Goal: Information Seeking & Learning: Learn about a topic

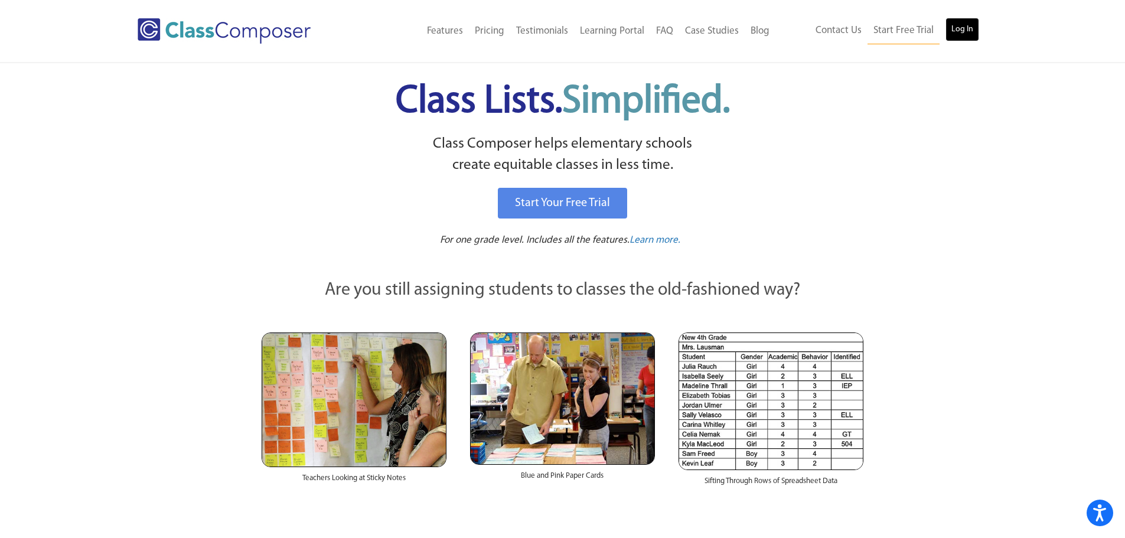
click at [956, 27] on link "Log In" at bounding box center [963, 30] width 34 height 24
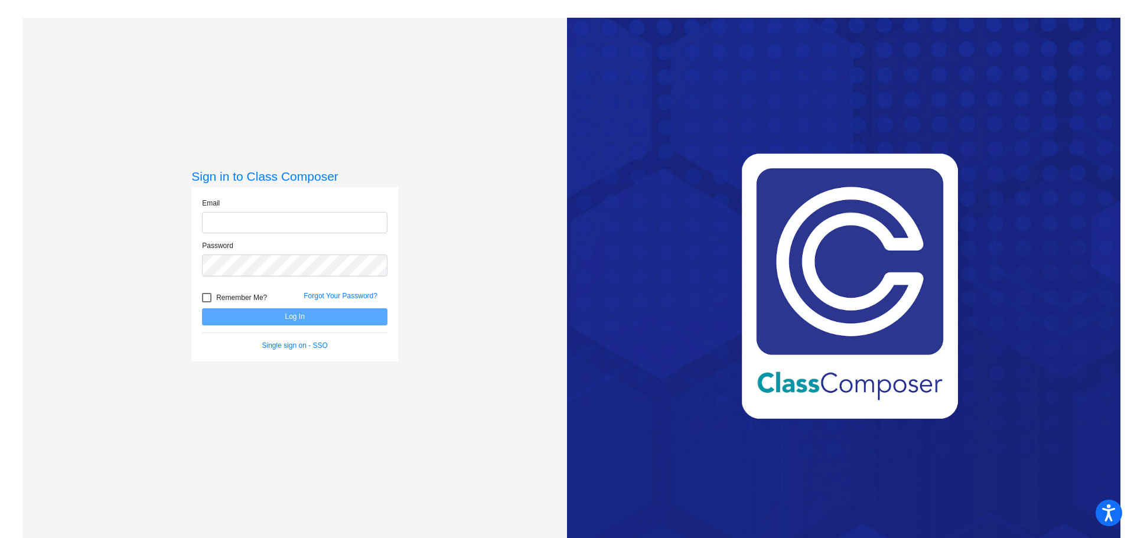
type input "[EMAIL_ADDRESS][DOMAIN_NAME]"
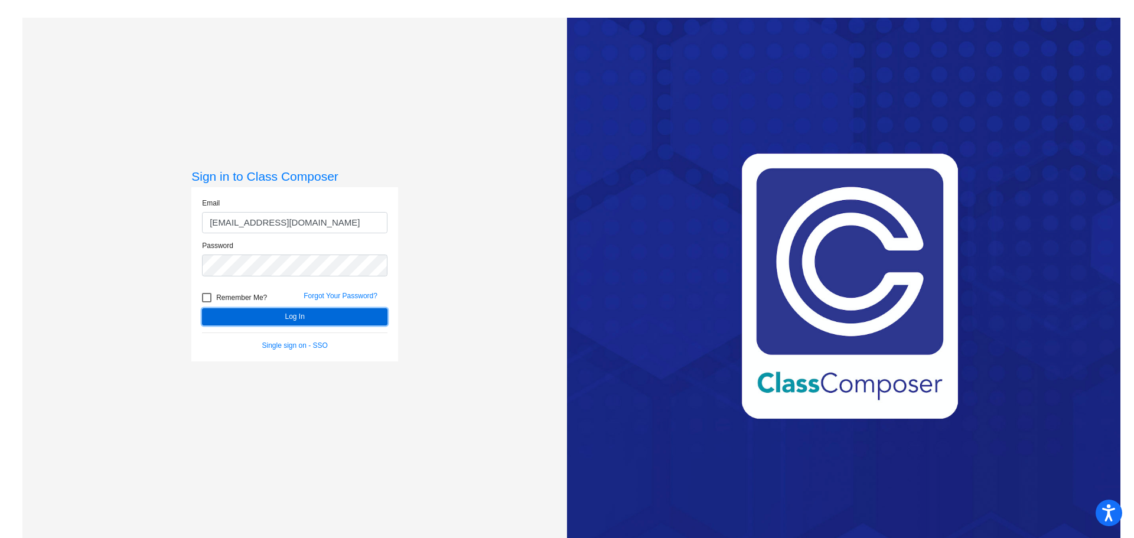
click at [271, 318] on button "Log In" at bounding box center [294, 316] width 185 height 17
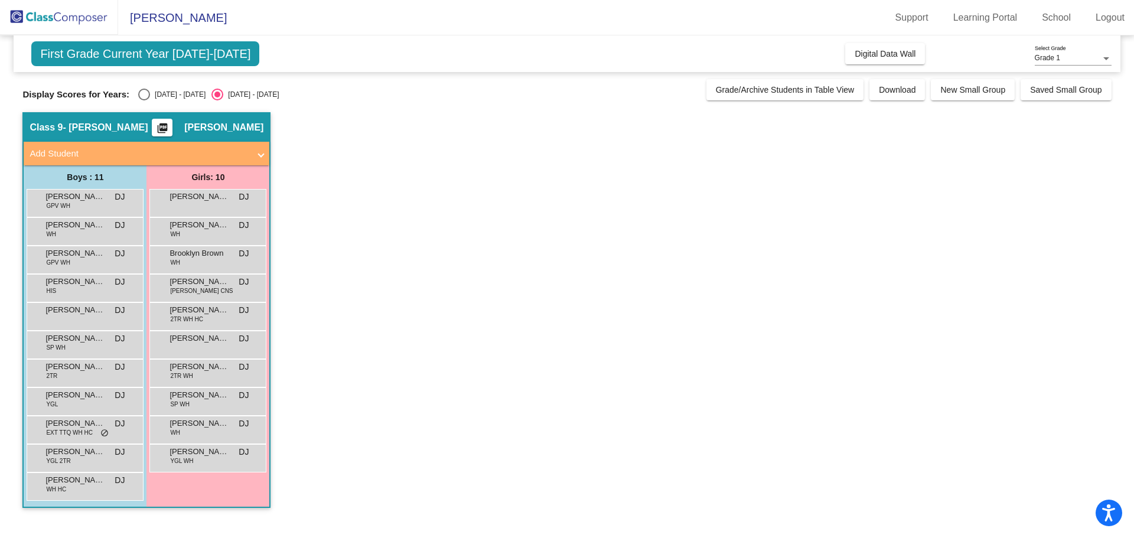
click at [149, 92] on div "Select an option" at bounding box center [144, 95] width 12 height 12
click at [144, 100] on input "[DATE] - [DATE]" at bounding box center [144, 100] width 1 height 1
radio input "true"
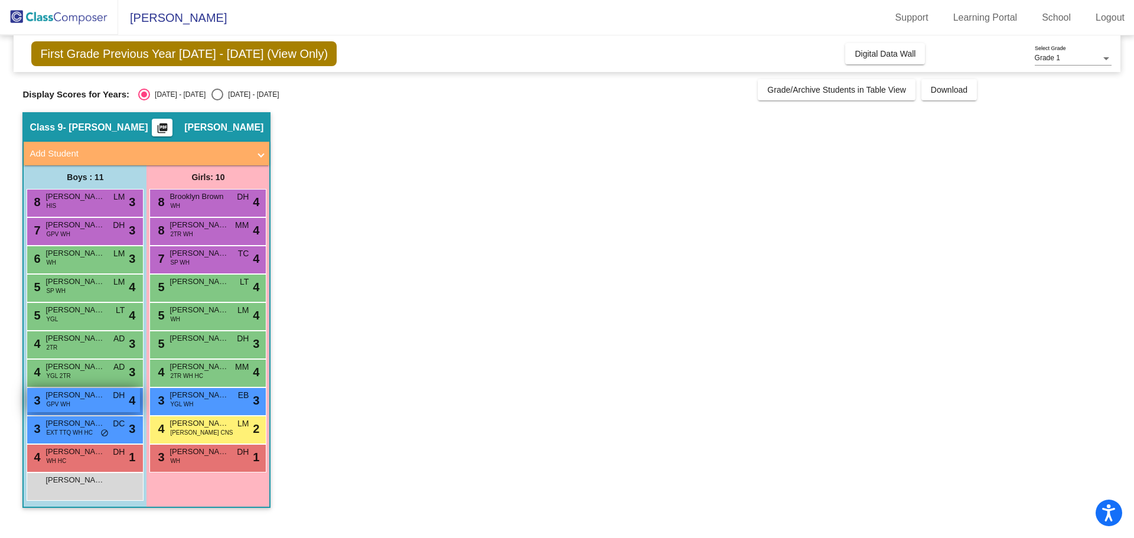
click at [95, 399] on span "[PERSON_NAME]" at bounding box center [74, 395] width 59 height 12
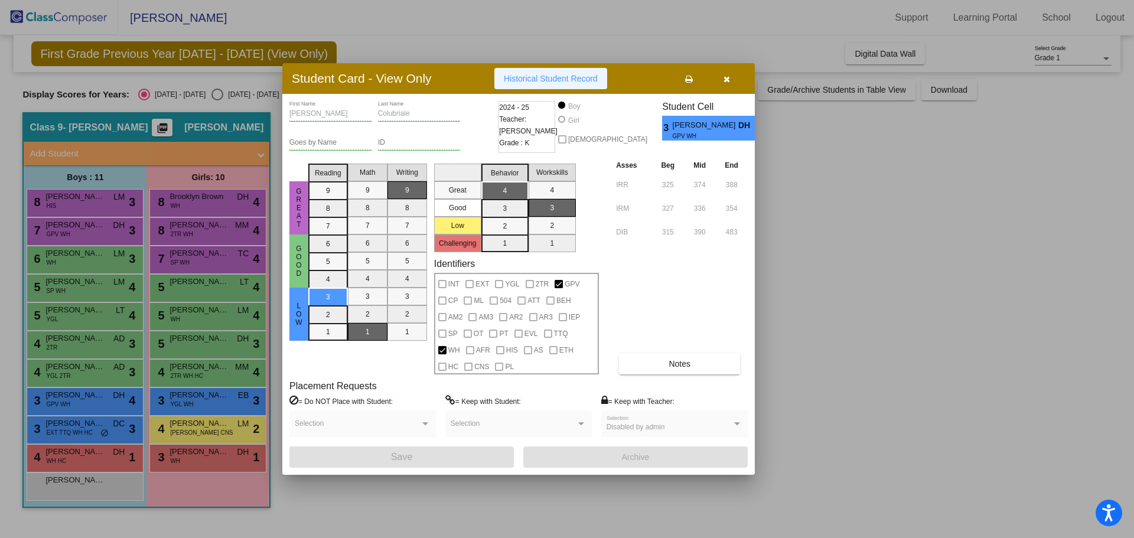
click at [548, 71] on button "Historical Student Record" at bounding box center [550, 78] width 113 height 21
click at [673, 377] on div "[PERSON_NAME] First Name Colubriale Last Name Goes by Name ID 2024 - 25 Teacher…" at bounding box center [518, 284] width 458 height 367
click at [673, 376] on div "[PERSON_NAME] First Name Colubriale Last Name Goes by Name ID 2024 - 25 Teacher…" at bounding box center [518, 284] width 458 height 367
click at [673, 367] on span "Notes" at bounding box center [680, 363] width 22 height 9
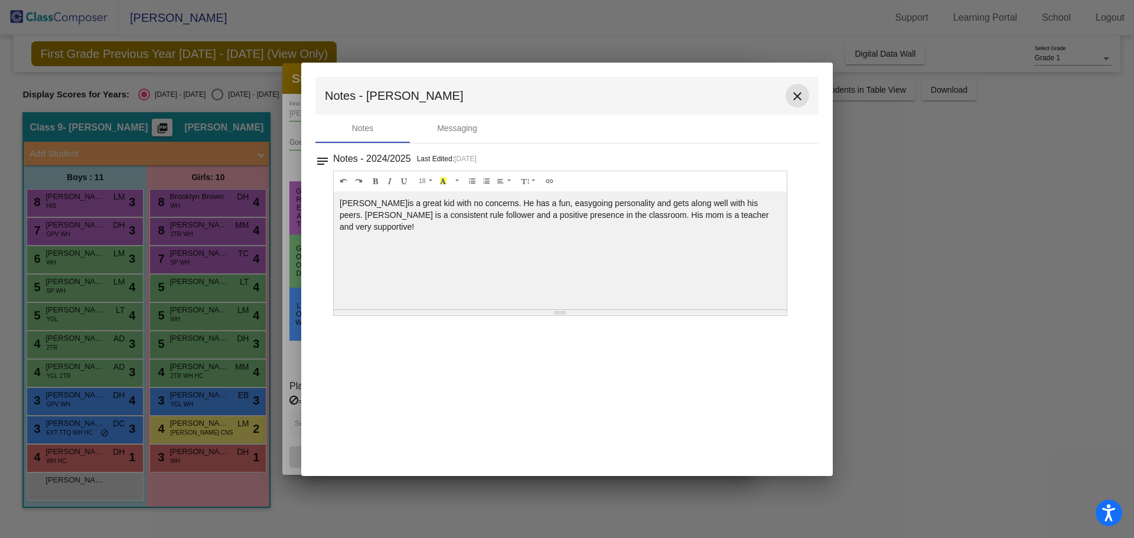
click at [798, 96] on mat-icon "close" at bounding box center [797, 96] width 14 height 14
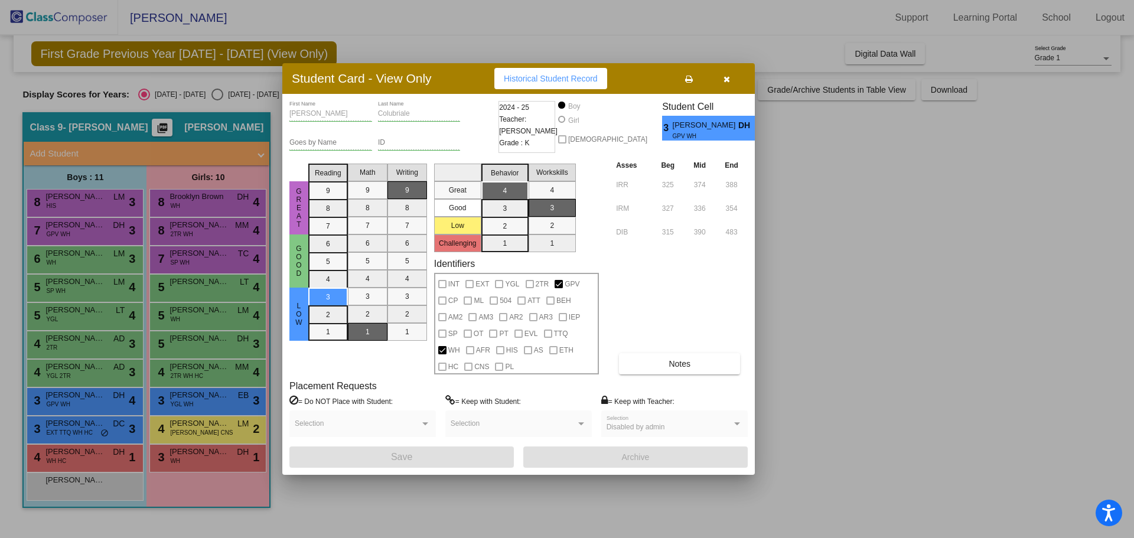
click at [724, 78] on icon "button" at bounding box center [727, 79] width 6 height 8
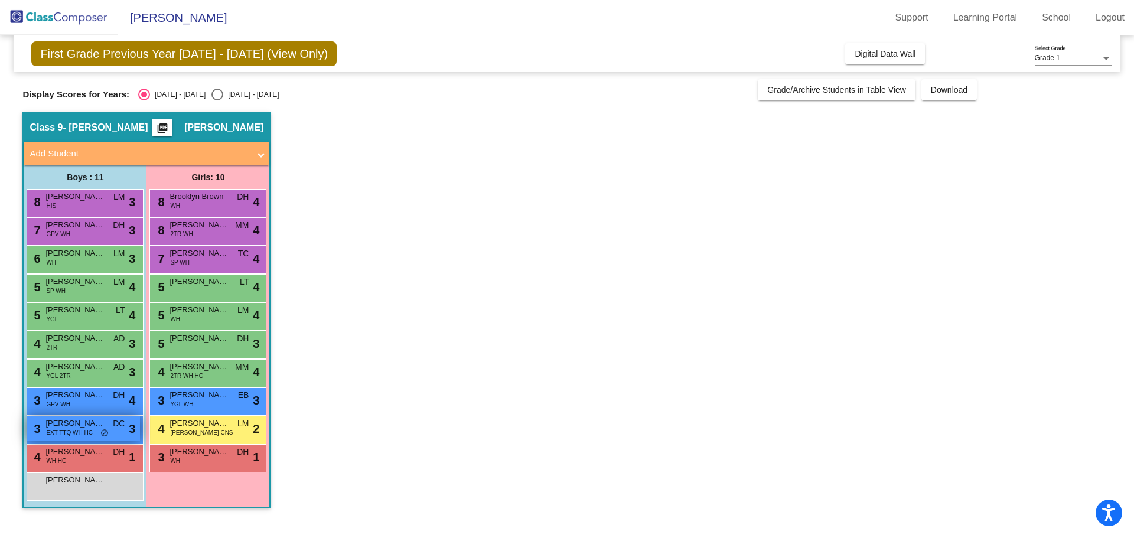
click at [79, 427] on span "[PERSON_NAME]" at bounding box center [74, 424] width 59 height 12
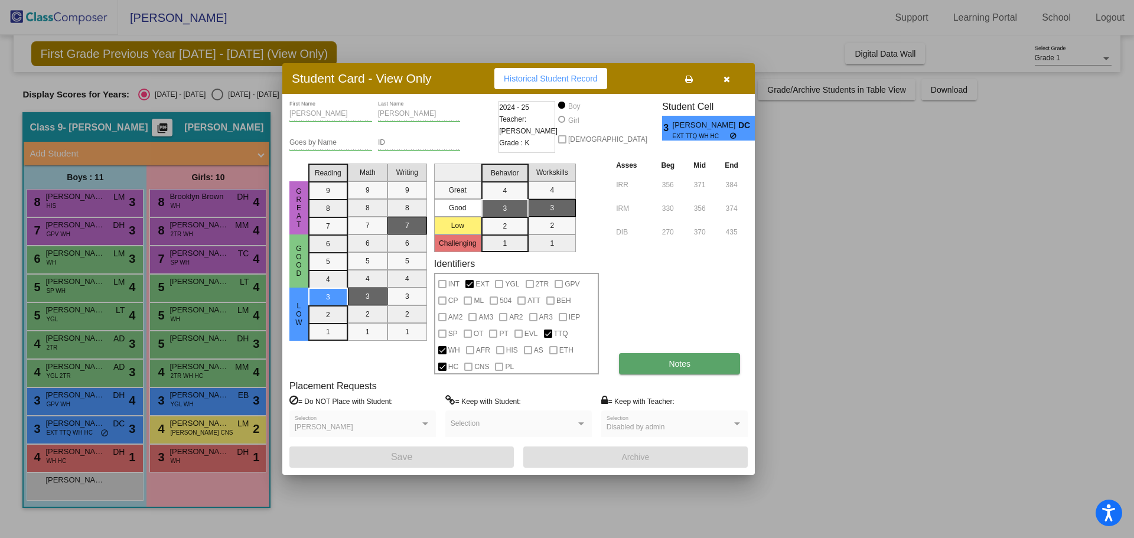
click at [693, 366] on button "Notes" at bounding box center [679, 363] width 121 height 21
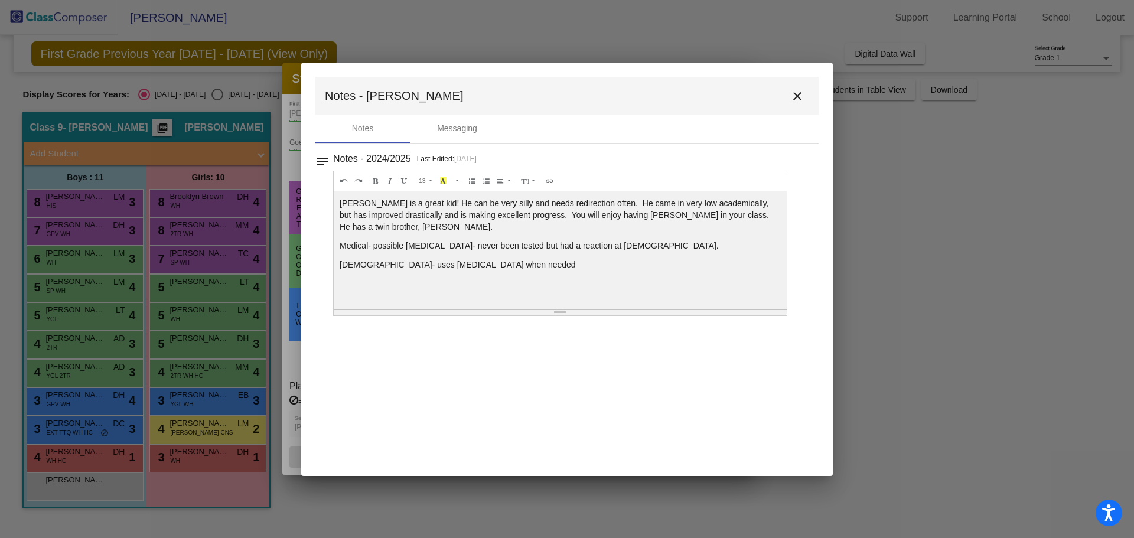
click at [800, 98] on mat-icon "close" at bounding box center [797, 96] width 14 height 14
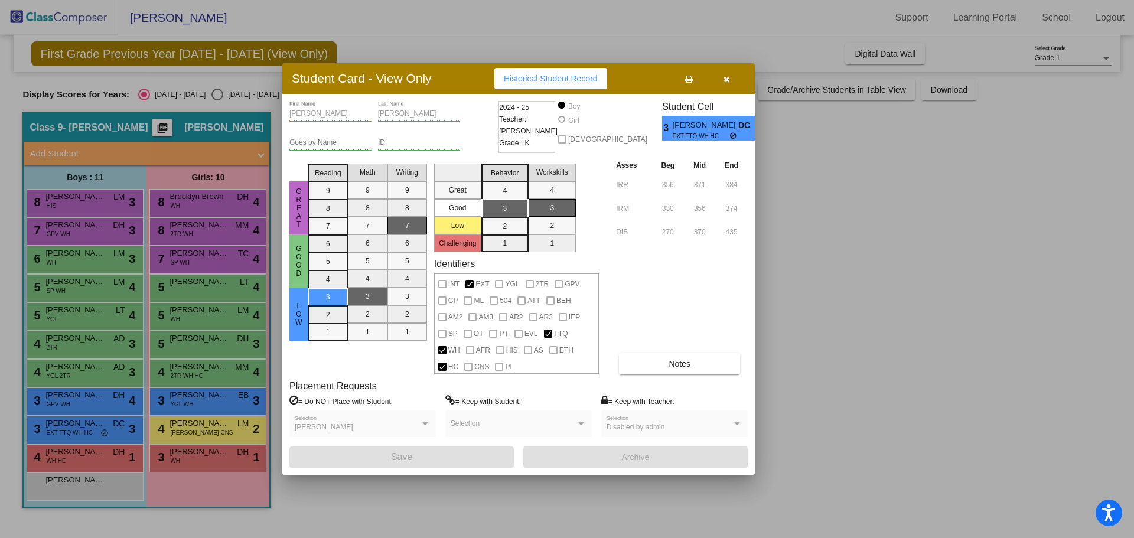
click at [728, 80] on icon "button" at bounding box center [727, 79] width 6 height 8
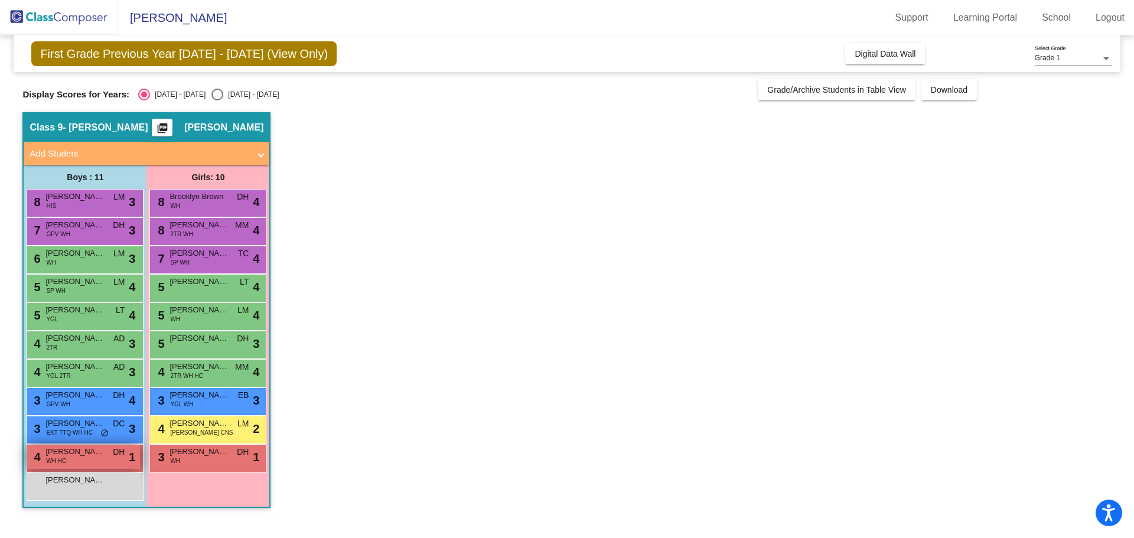
click at [64, 458] on span "WH HC" at bounding box center [56, 461] width 20 height 9
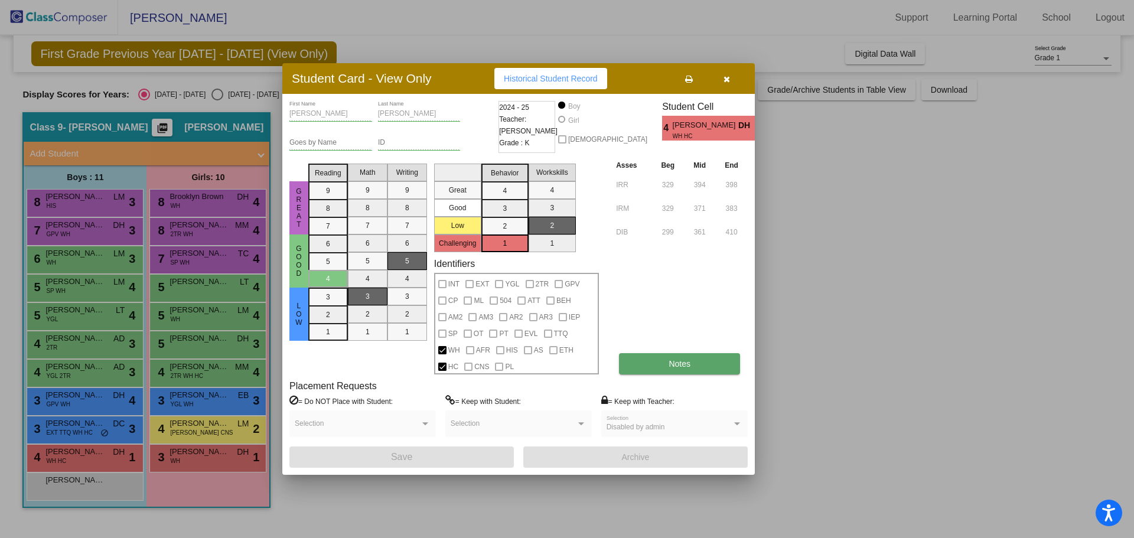
click at [680, 369] on button "Notes" at bounding box center [679, 363] width 121 height 21
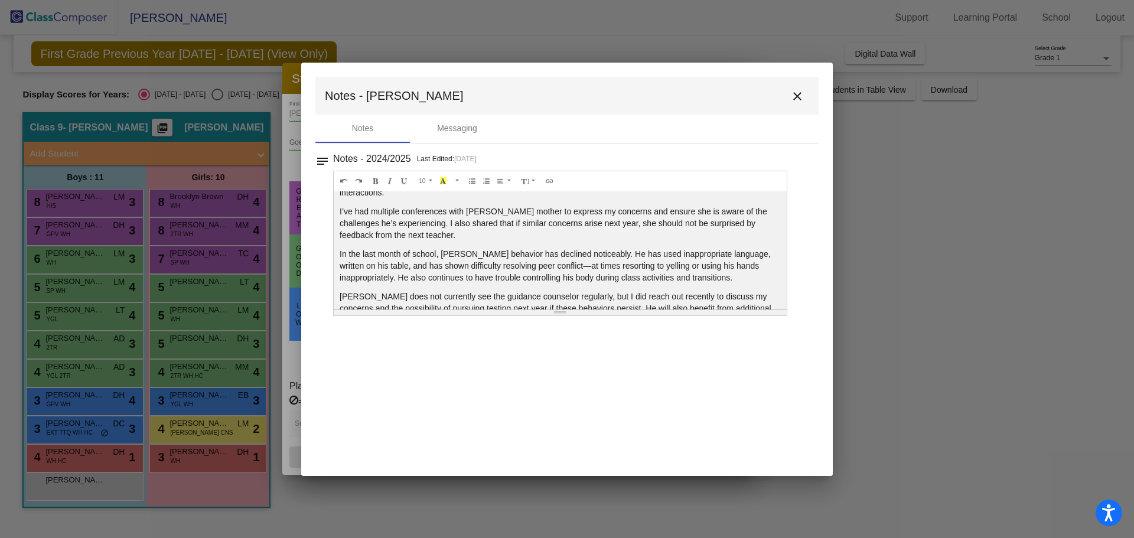
scroll to position [106, 0]
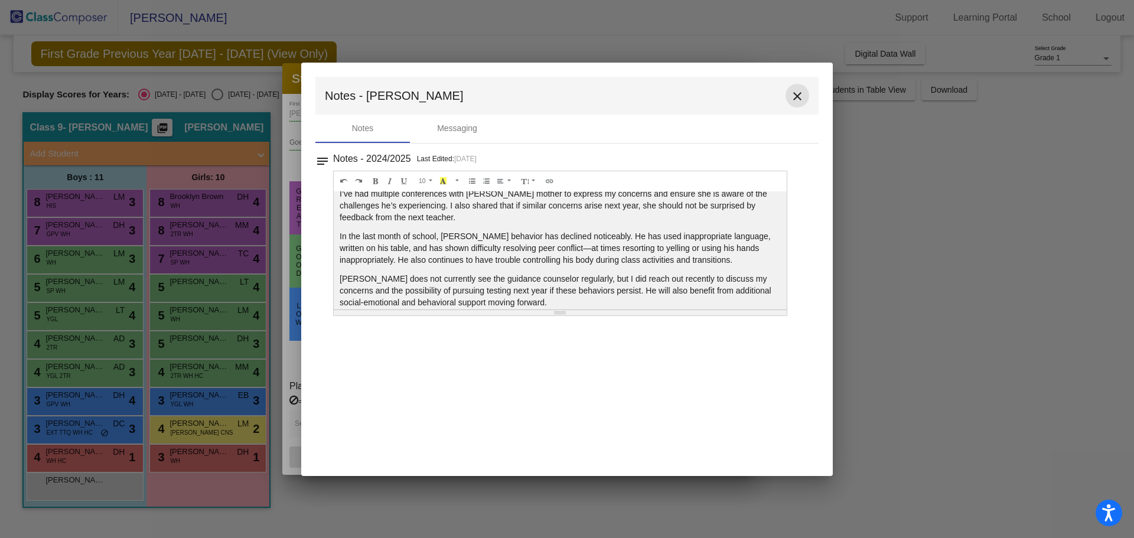
click at [799, 97] on mat-icon "close" at bounding box center [797, 96] width 14 height 14
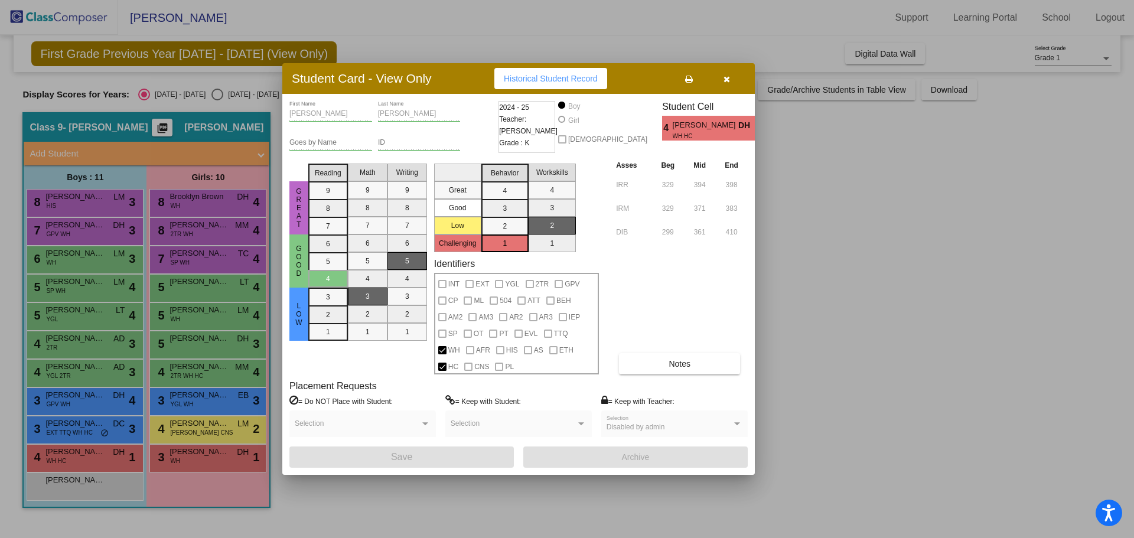
click at [732, 80] on button "button" at bounding box center [727, 78] width 38 height 21
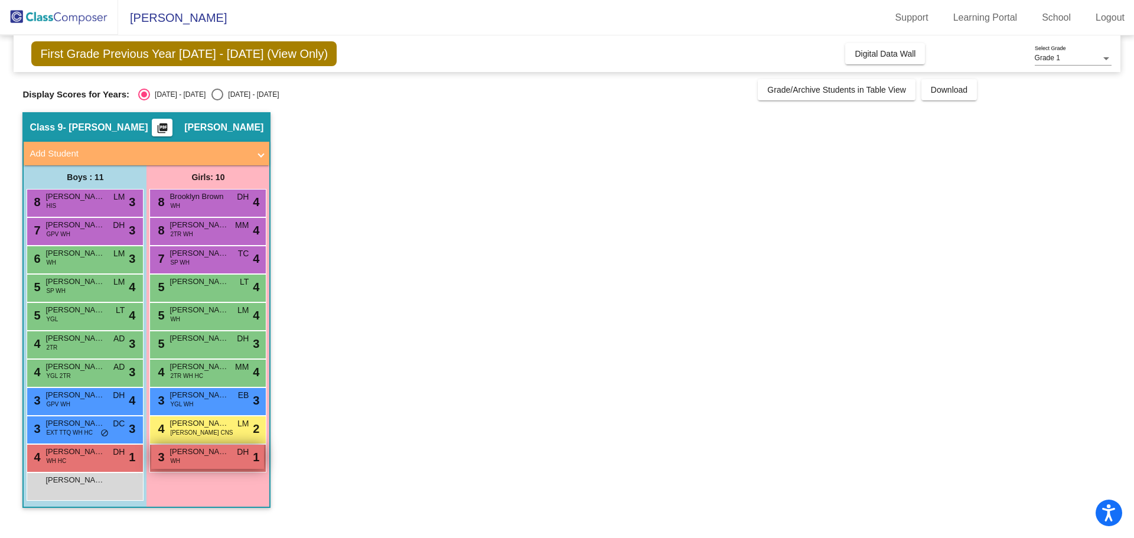
click at [187, 458] on div "3 [PERSON_NAME] WH DH lock do_not_disturb_alt 1" at bounding box center [207, 457] width 113 height 24
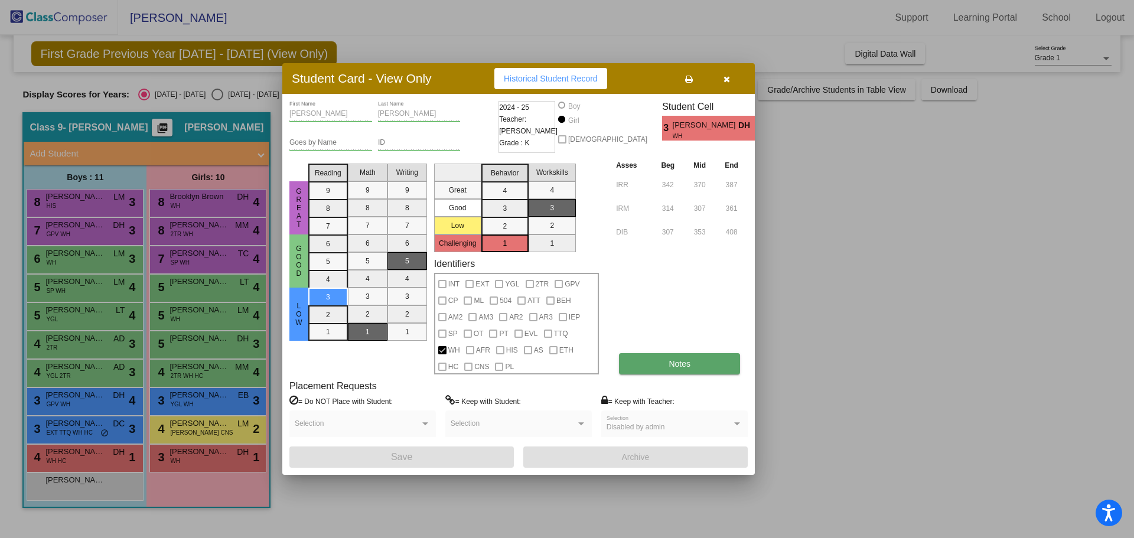
click at [672, 369] on button "Notes" at bounding box center [679, 363] width 121 height 21
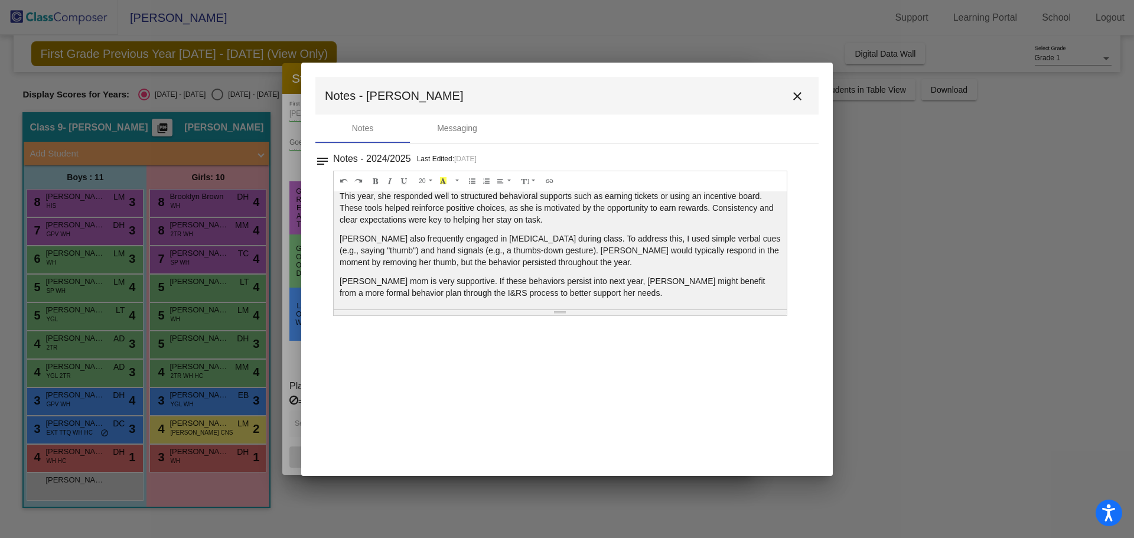
scroll to position [64, 0]
click at [793, 99] on mat-icon "close" at bounding box center [797, 96] width 14 height 14
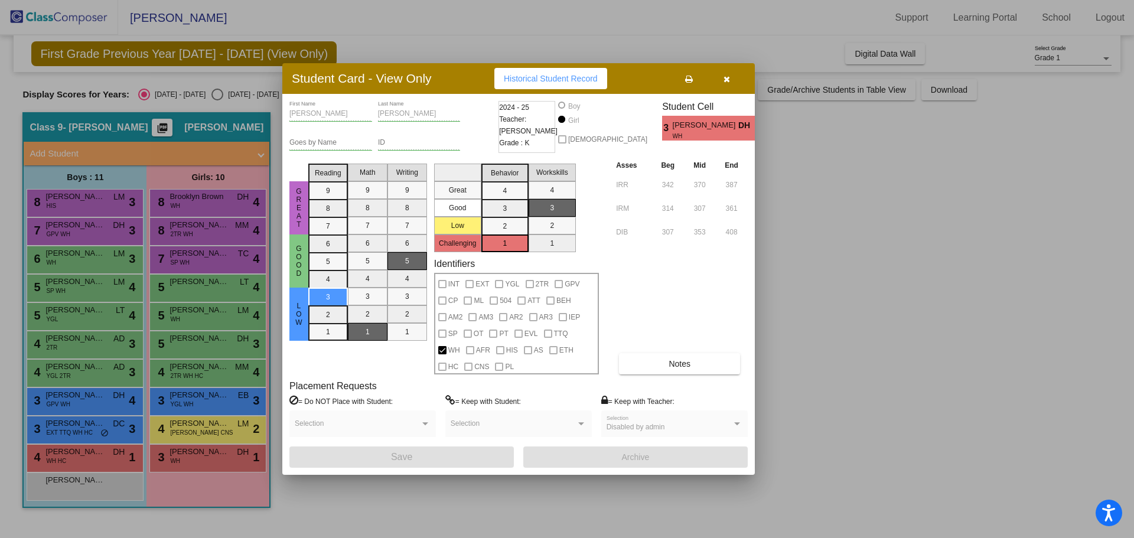
click at [731, 73] on button "button" at bounding box center [727, 78] width 38 height 21
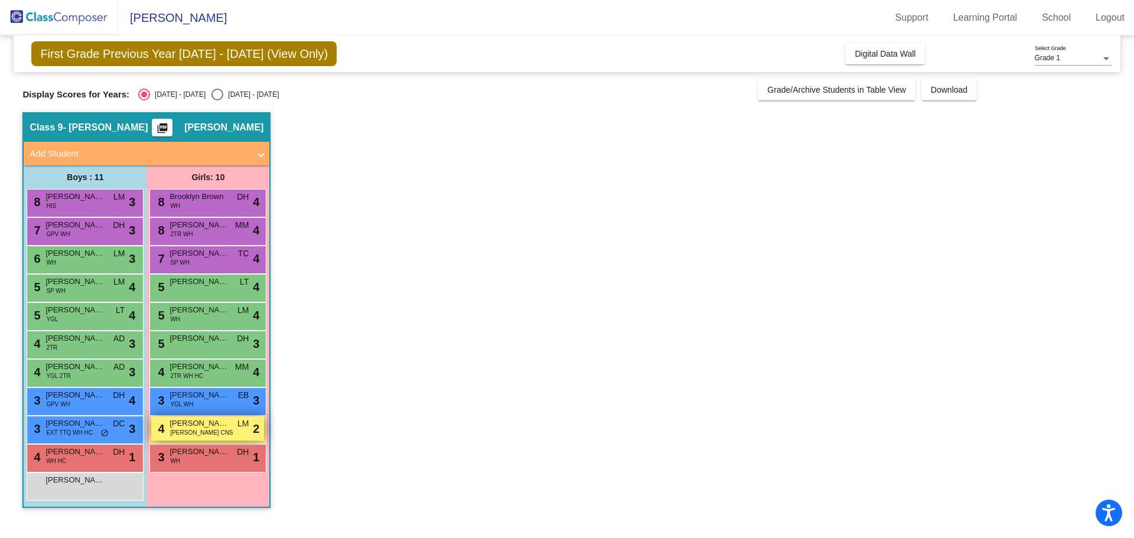
click at [172, 437] on span "[PERSON_NAME] CNS" at bounding box center [201, 432] width 63 height 9
click at [187, 424] on span "[PERSON_NAME]" at bounding box center [199, 424] width 59 height 12
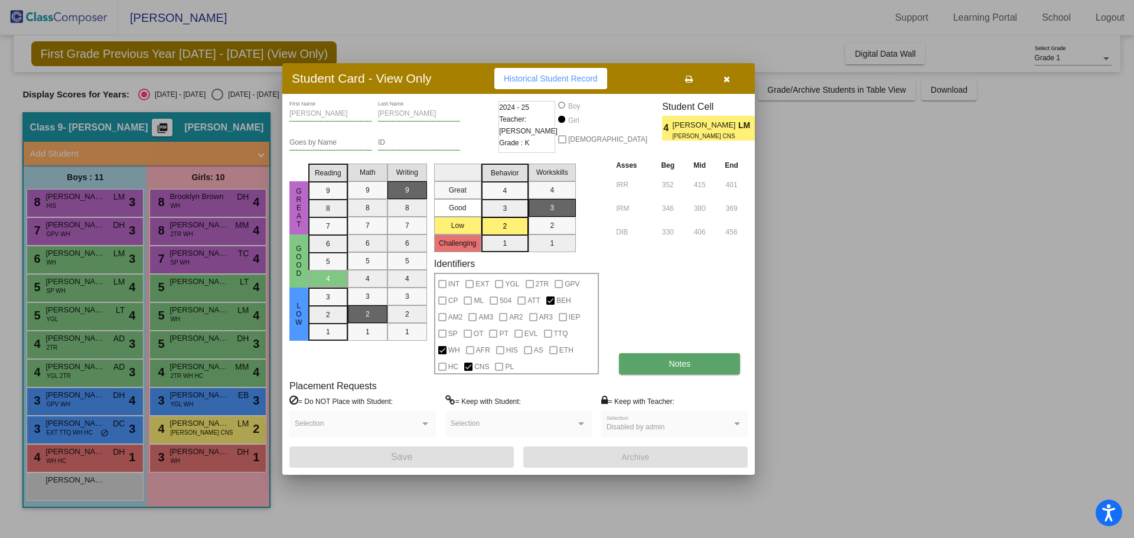
click at [686, 368] on span "Notes" at bounding box center [680, 363] width 22 height 9
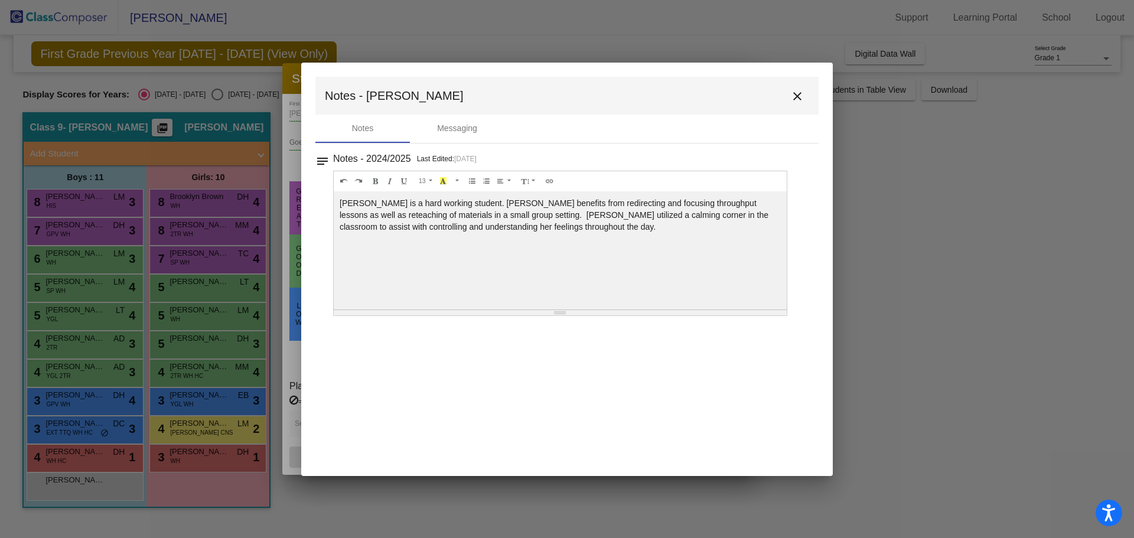
click at [799, 95] on mat-icon "close" at bounding box center [797, 96] width 14 height 14
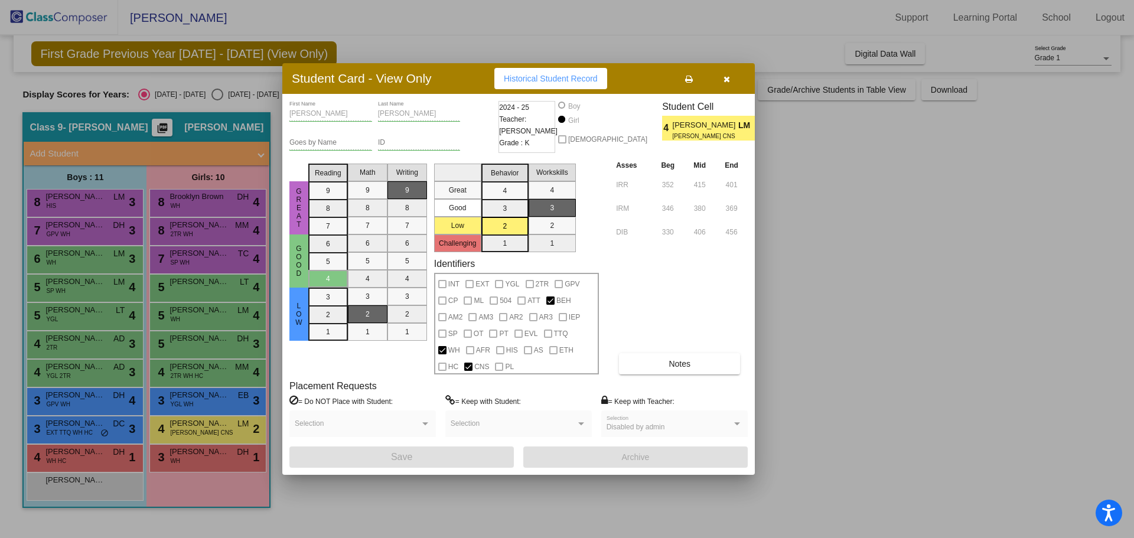
click at [727, 78] on icon "button" at bounding box center [727, 79] width 6 height 8
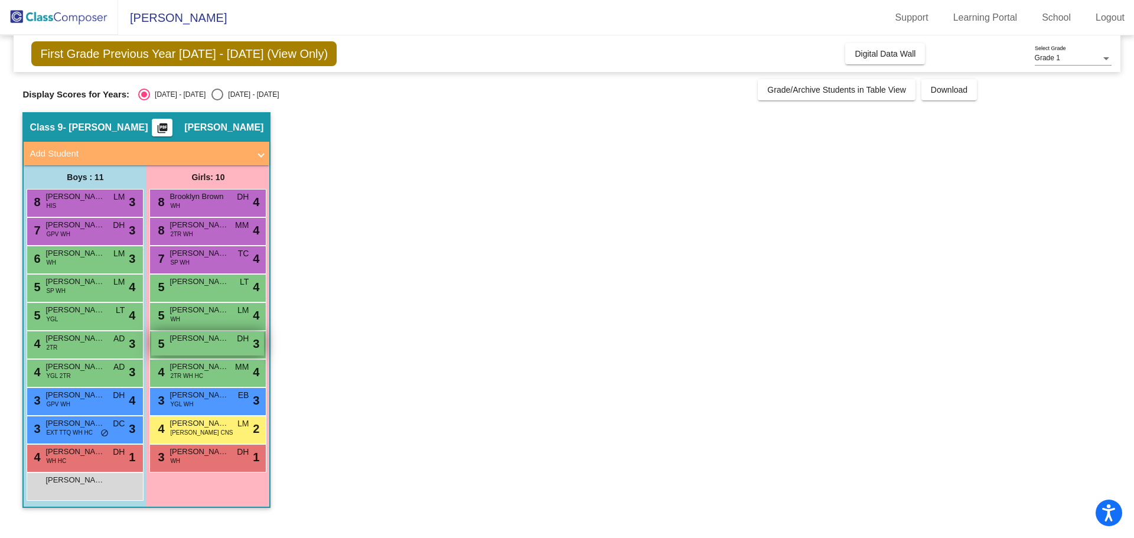
click at [201, 338] on span "[PERSON_NAME]" at bounding box center [199, 339] width 59 height 12
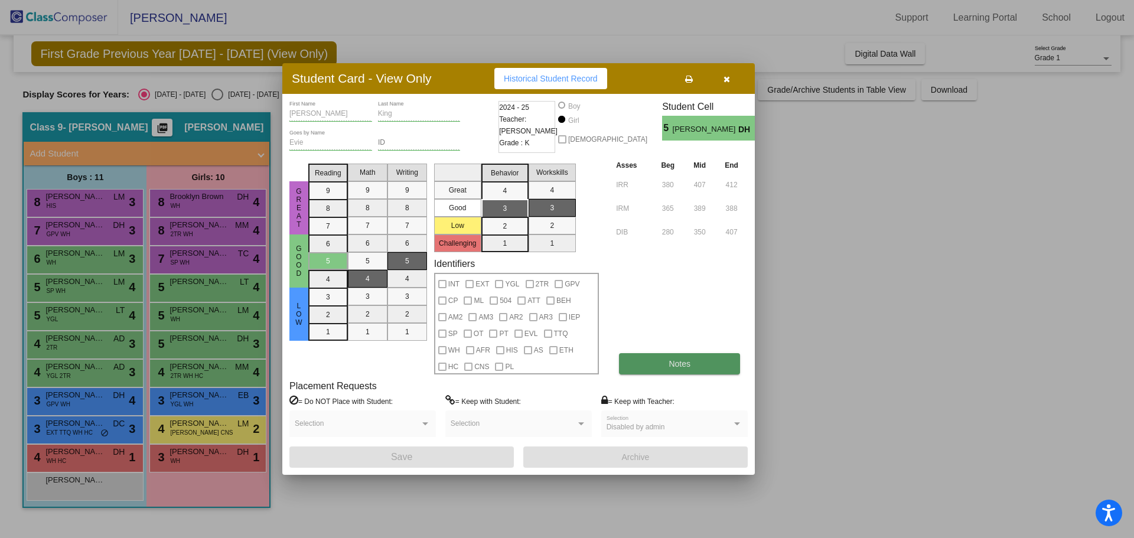
click at [640, 361] on button "Notes" at bounding box center [679, 363] width 121 height 21
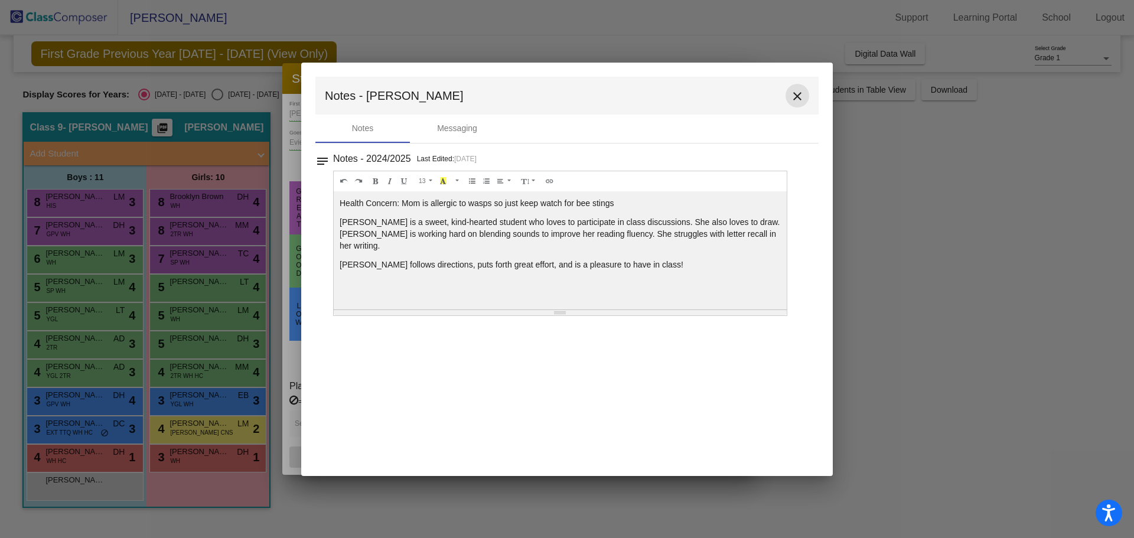
click at [799, 96] on mat-icon "close" at bounding box center [797, 96] width 14 height 14
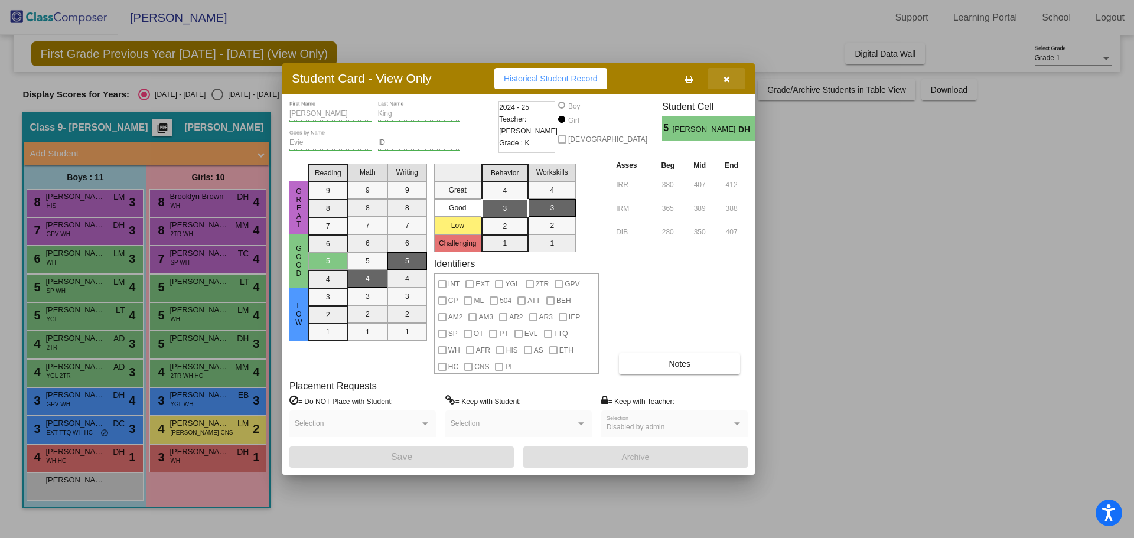
click at [726, 81] on icon "button" at bounding box center [727, 79] width 6 height 8
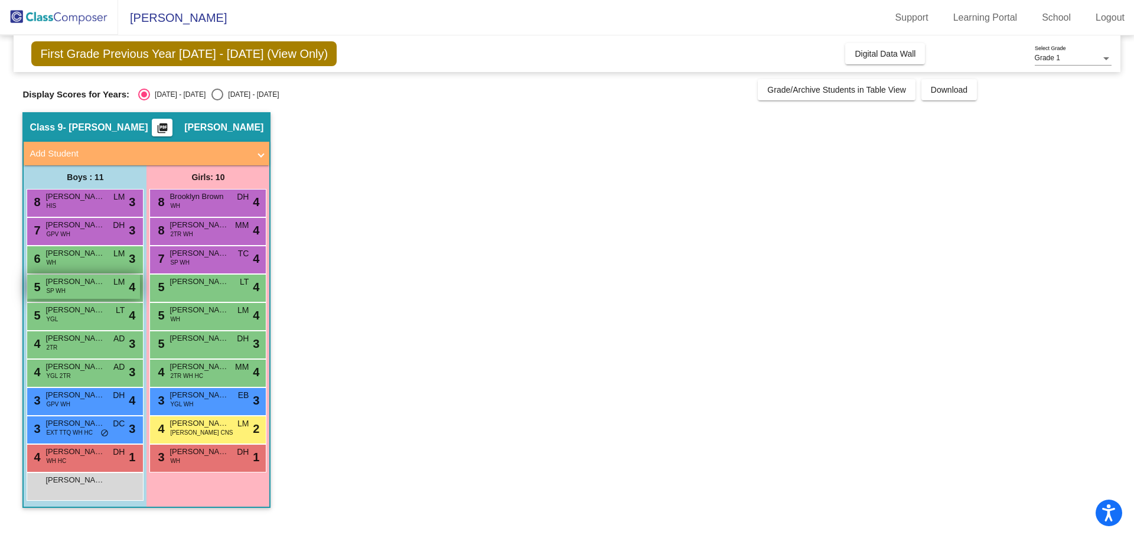
click at [102, 285] on span "[PERSON_NAME]" at bounding box center [74, 282] width 59 height 12
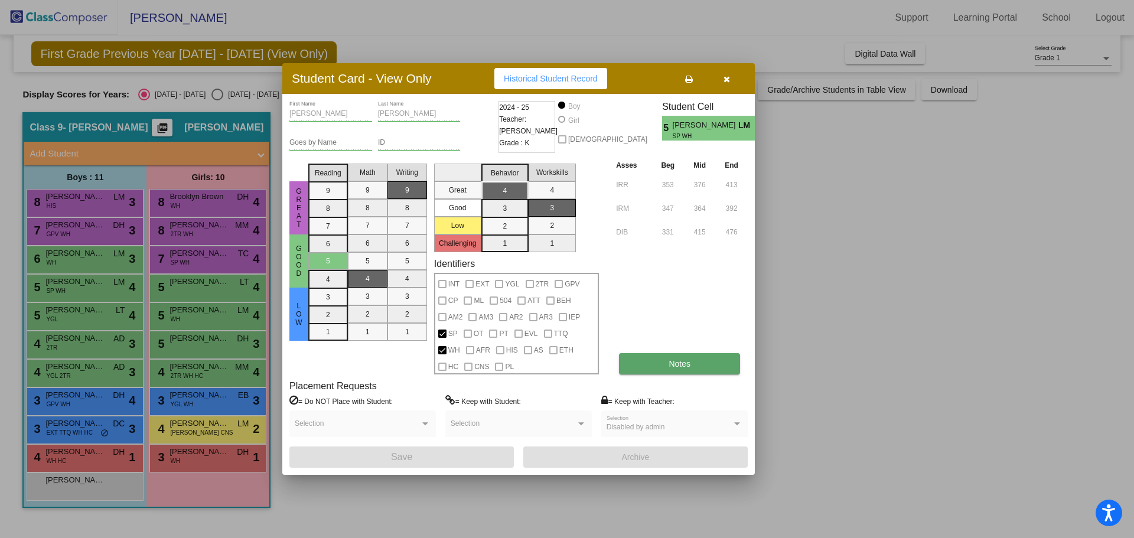
click at [637, 357] on button "Notes" at bounding box center [679, 363] width 121 height 21
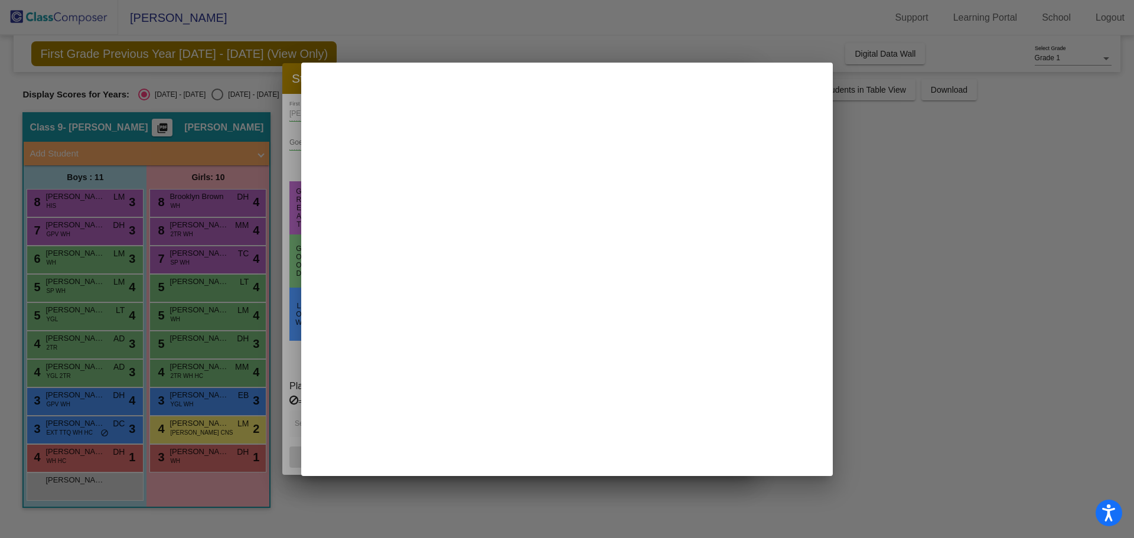
click at [637, 357] on mat-dialog-container at bounding box center [567, 269] width 532 height 413
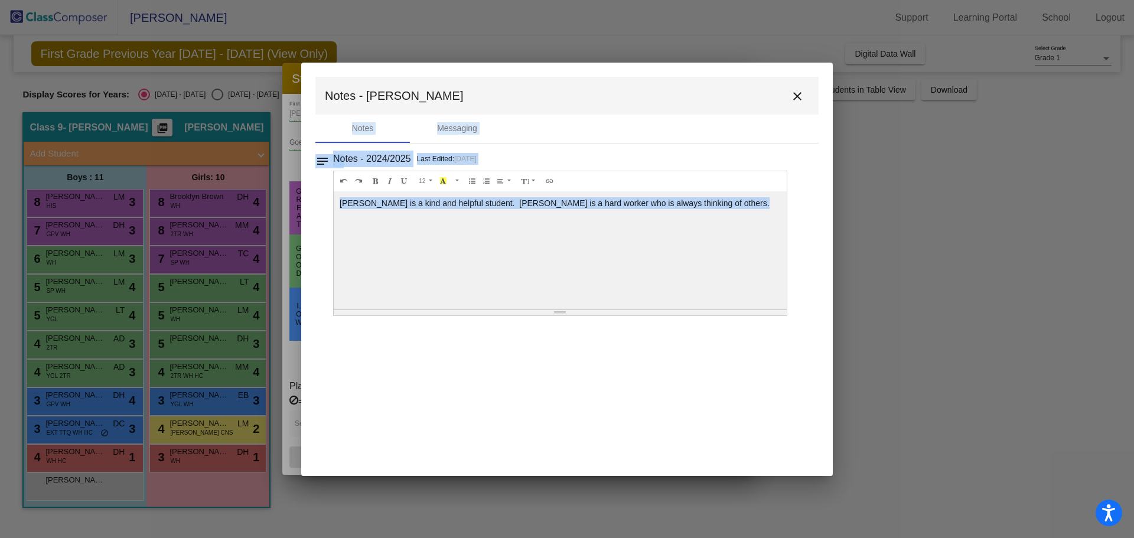
click at [682, 122] on div "Notes Messaging" at bounding box center [566, 129] width 503 height 28
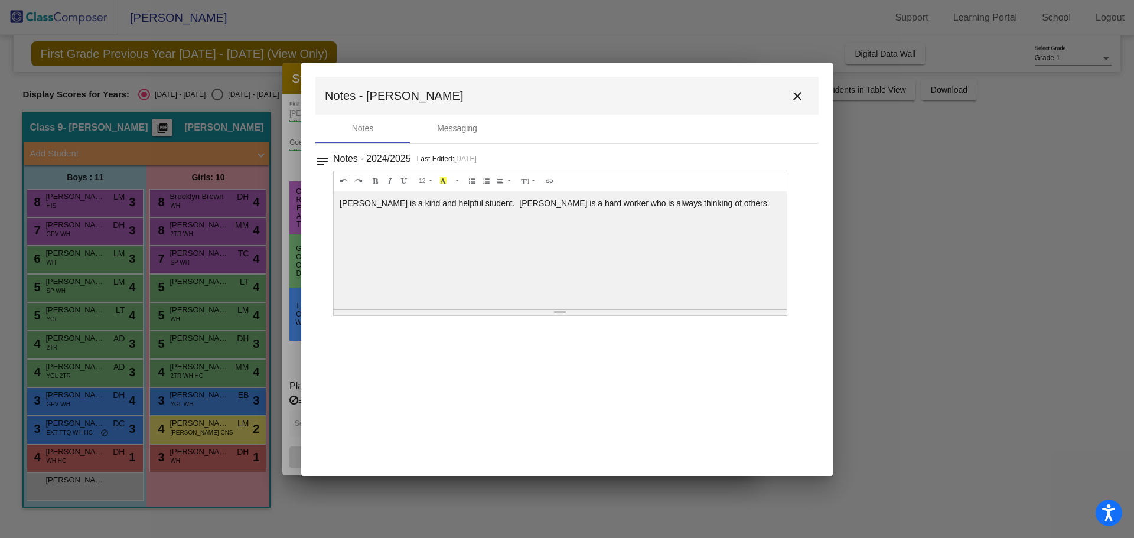
click at [801, 94] on mat-icon "close" at bounding box center [797, 96] width 14 height 14
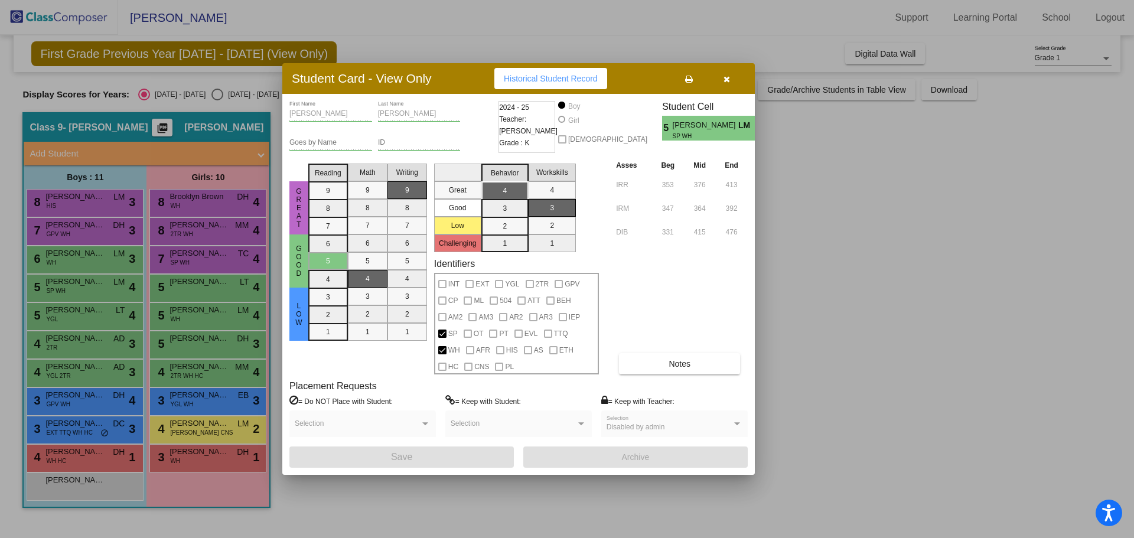
click at [726, 78] on icon "button" at bounding box center [727, 79] width 6 height 8
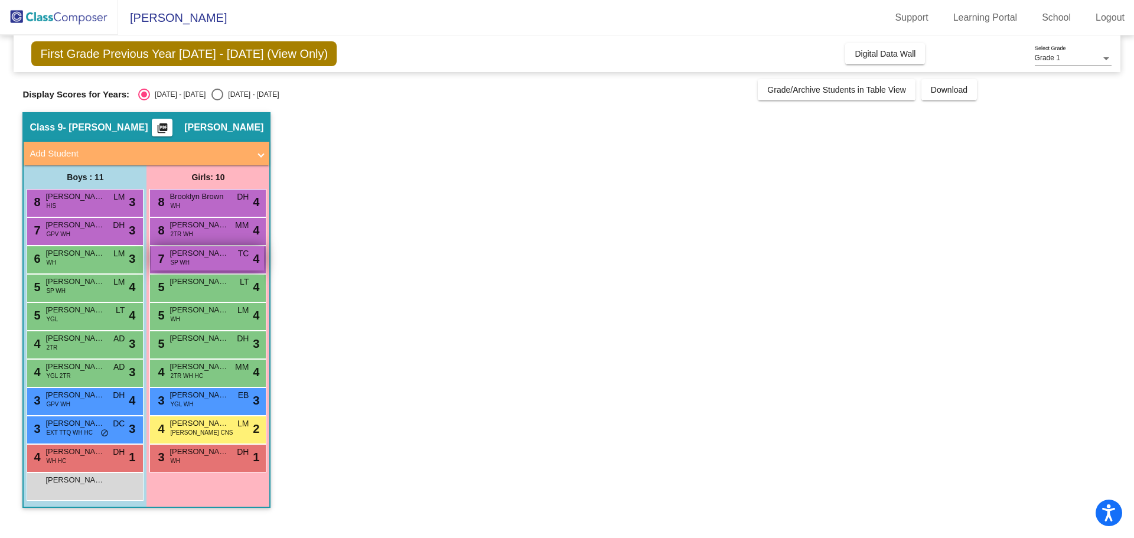
click at [205, 258] on span "[PERSON_NAME]" at bounding box center [199, 253] width 59 height 12
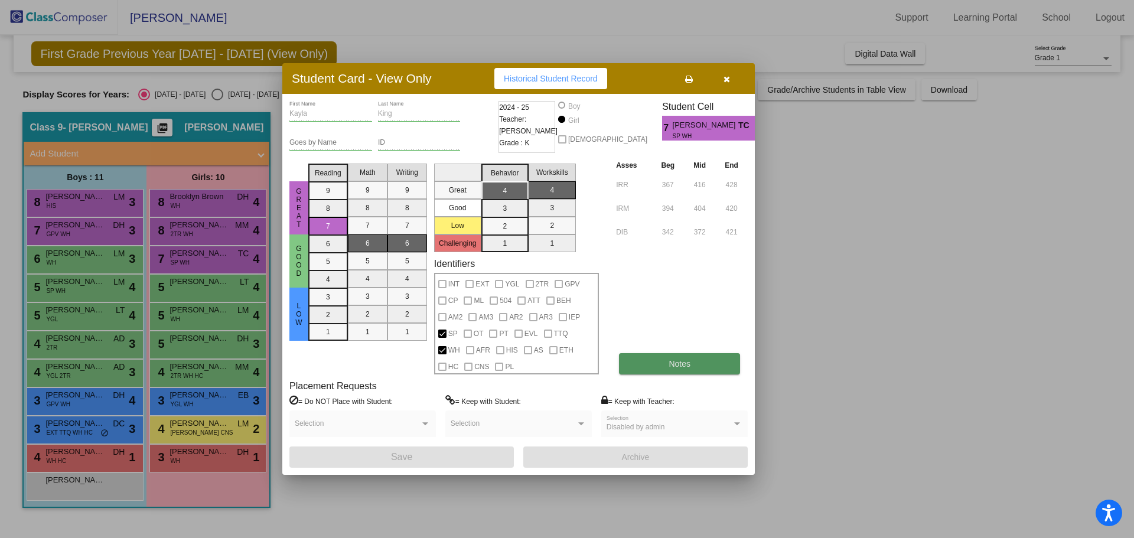
click at [666, 363] on button "Notes" at bounding box center [679, 363] width 121 height 21
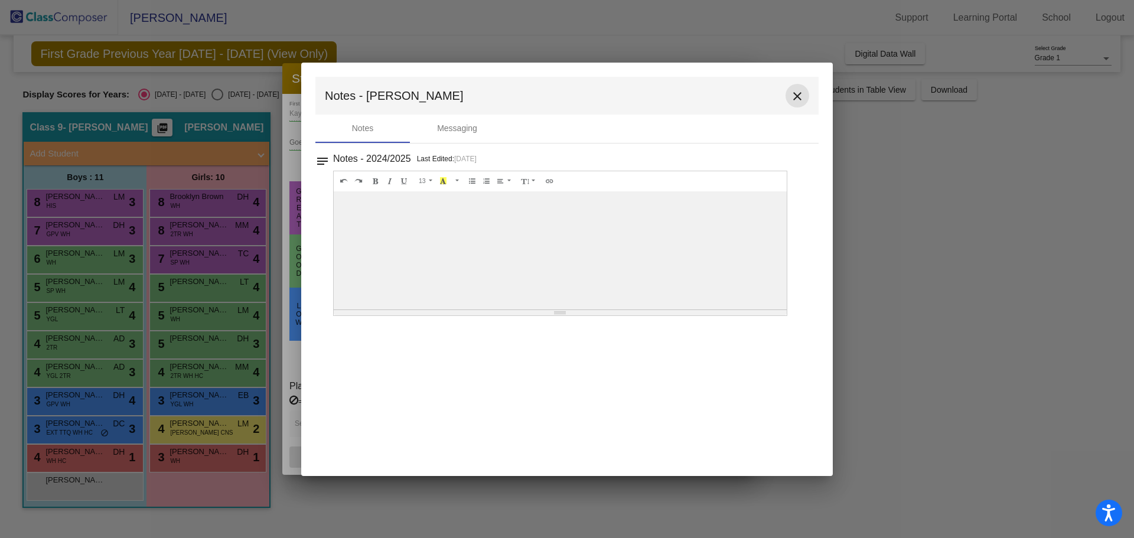
click at [800, 92] on mat-icon "close" at bounding box center [797, 96] width 14 height 14
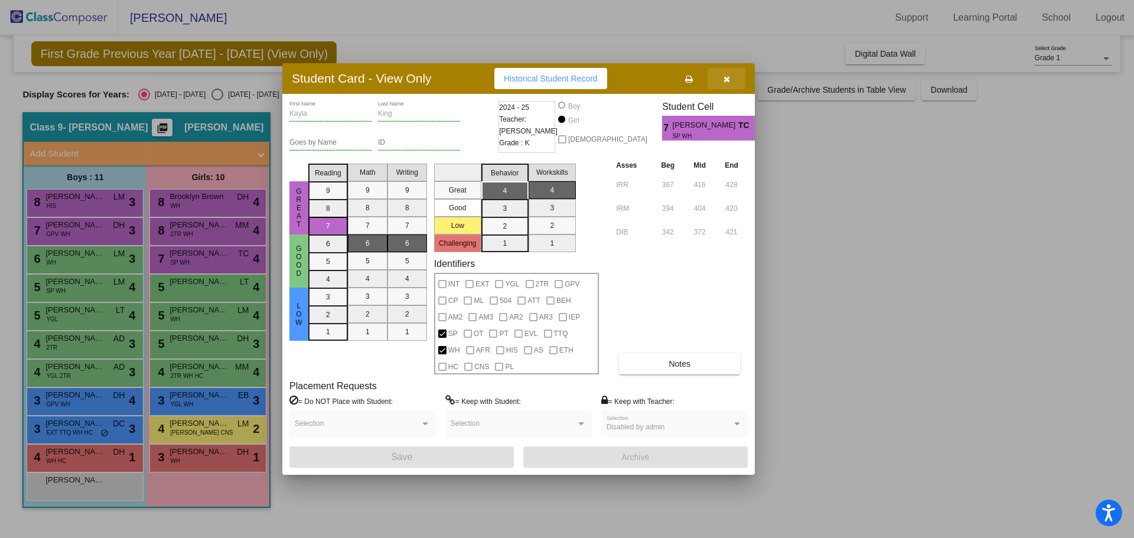
click at [729, 86] on button "button" at bounding box center [727, 78] width 38 height 21
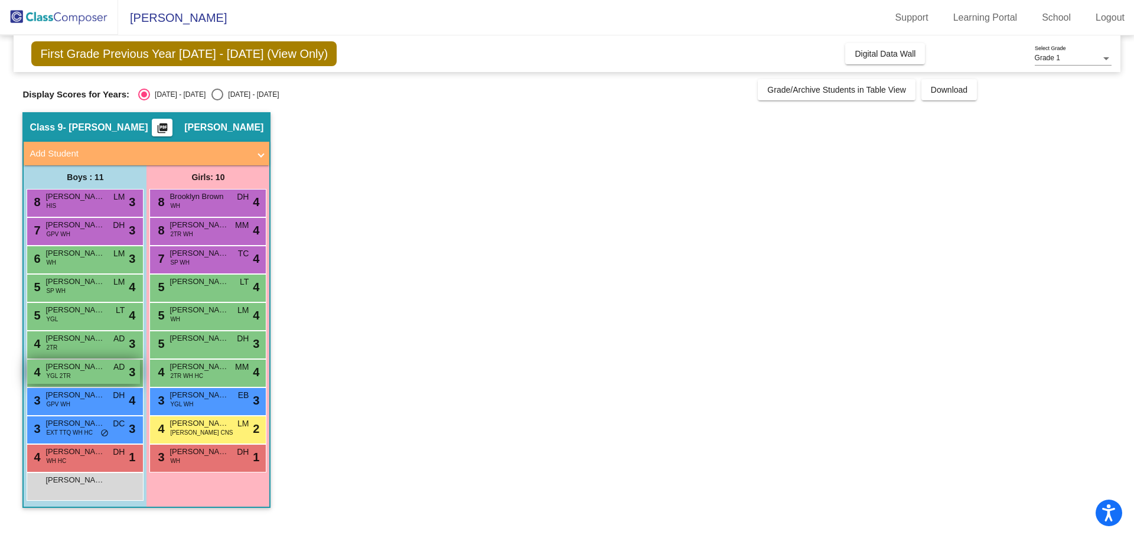
click at [65, 369] on span "[PERSON_NAME]" at bounding box center [74, 367] width 59 height 12
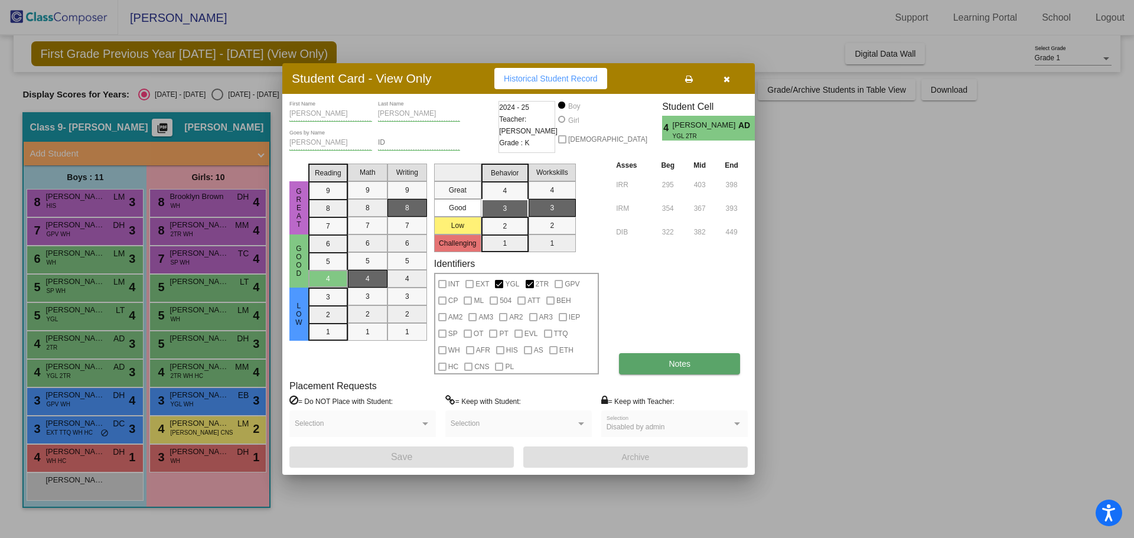
click at [677, 357] on button "Notes" at bounding box center [679, 363] width 121 height 21
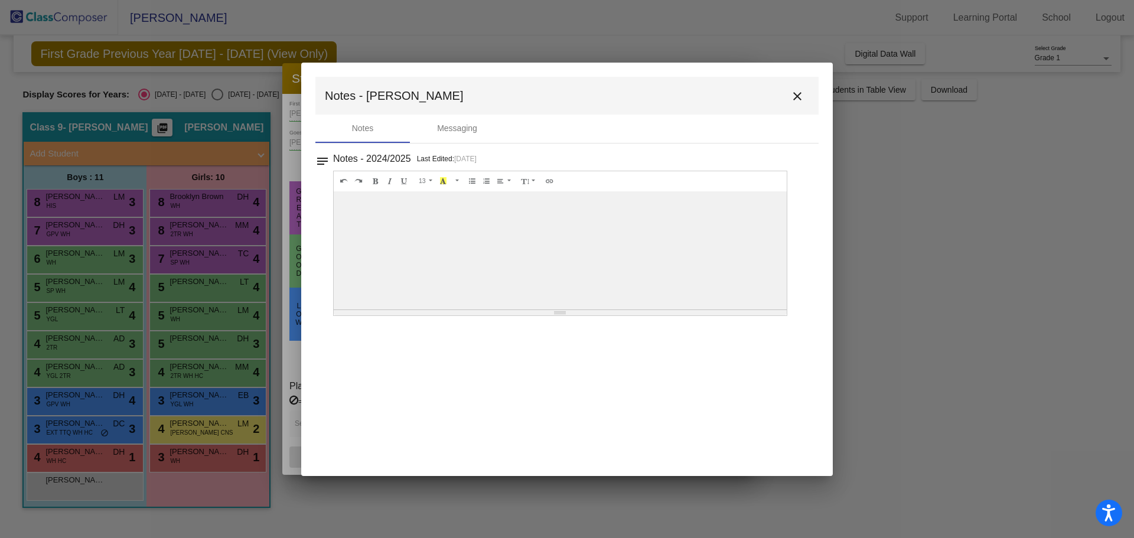
click at [799, 98] on mat-icon "close" at bounding box center [797, 96] width 14 height 14
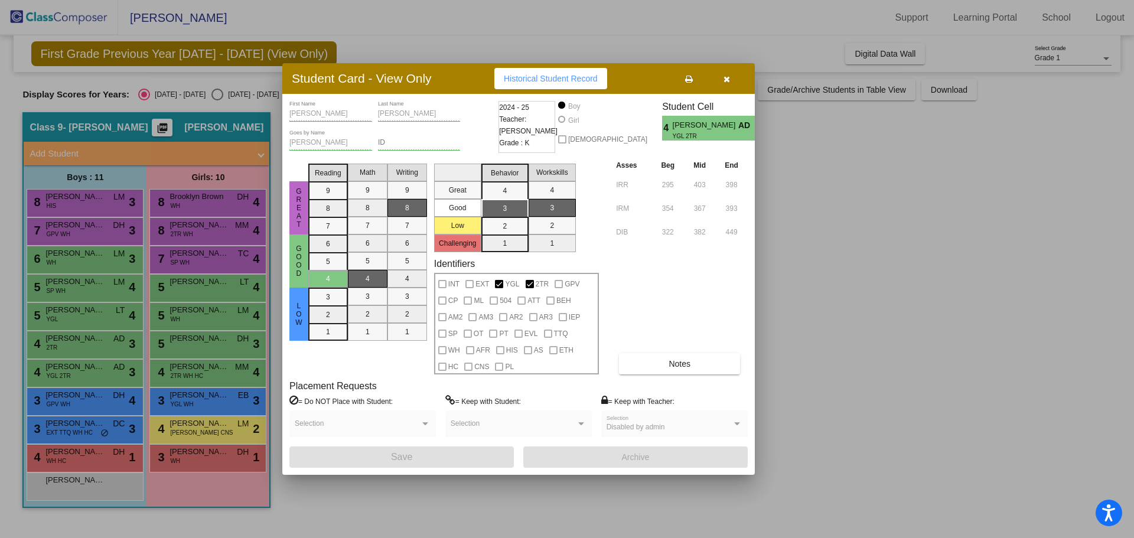
click at [726, 77] on icon "button" at bounding box center [727, 79] width 6 height 8
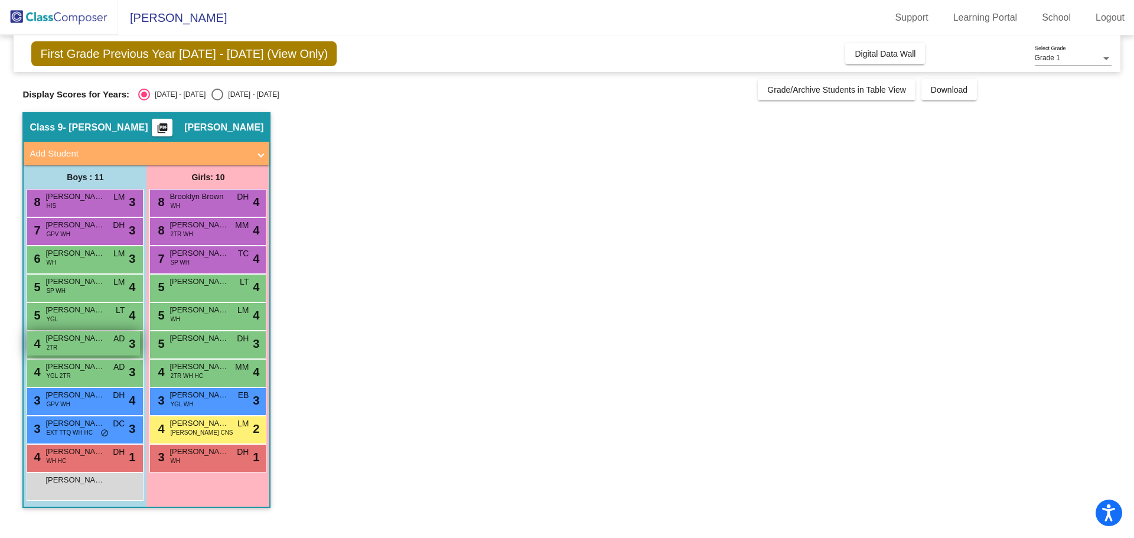
click at [89, 344] on span "[PERSON_NAME]" at bounding box center [74, 339] width 59 height 12
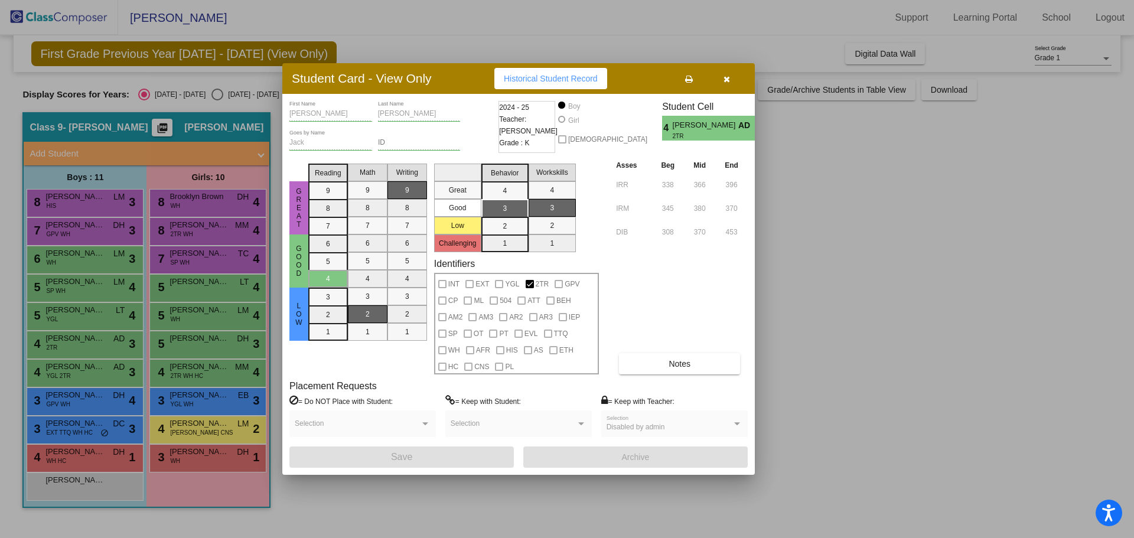
click at [725, 80] on icon "button" at bounding box center [727, 79] width 6 height 8
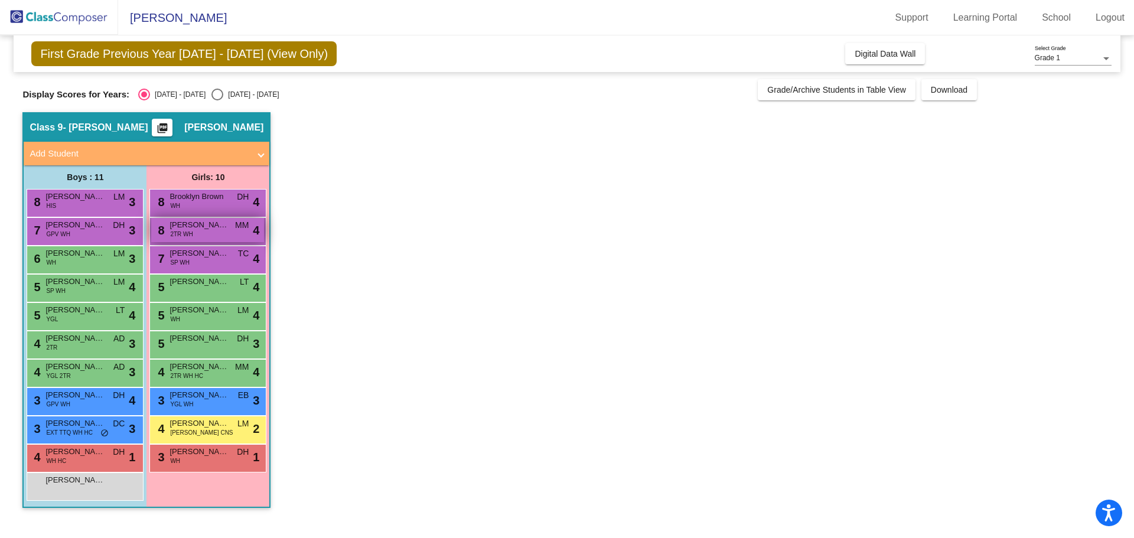
click at [204, 234] on div "8 [PERSON_NAME] 2TR WH MM lock do_not_disturb_alt 4" at bounding box center [207, 230] width 113 height 24
